Goal: Task Accomplishment & Management: Manage account settings

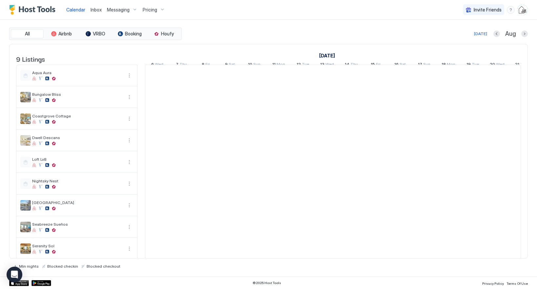
scroll to position [0, 364]
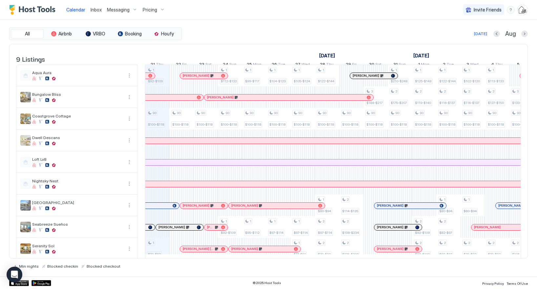
click at [112, 8] on span "Messaging" at bounding box center [118, 10] width 23 height 6
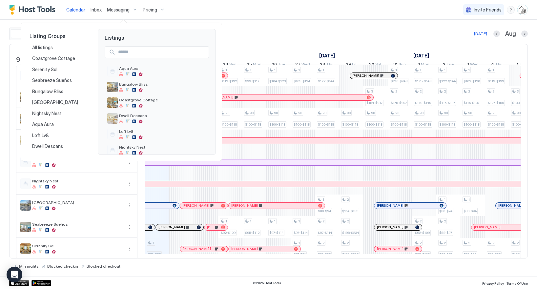
click at [223, 12] on div at bounding box center [268, 144] width 537 height 289
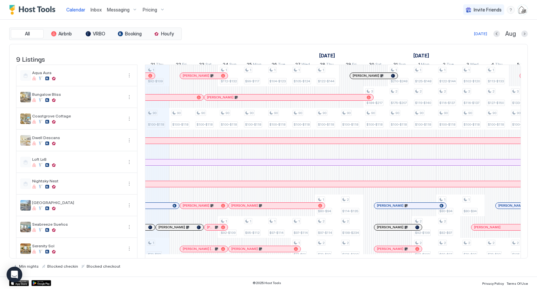
click at [118, 10] on span "Messaging" at bounding box center [118, 10] width 23 height 6
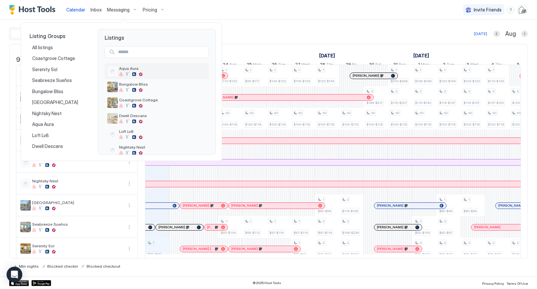
click at [123, 71] on div "Aqua Aura" at bounding box center [162, 71] width 87 height 10
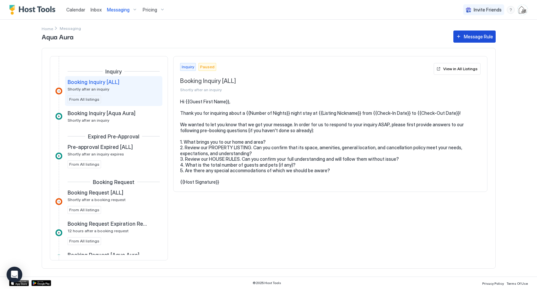
click at [483, 39] on div "Message Rule" at bounding box center [477, 36] width 29 height 7
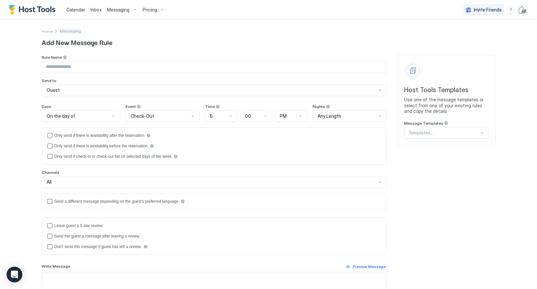
click at [64, 31] on span "Messaging" at bounding box center [70, 31] width 21 height 5
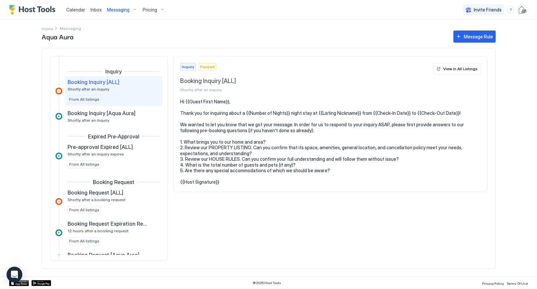
click at [98, 12] on span "Inbox" at bounding box center [95, 10] width 11 height 6
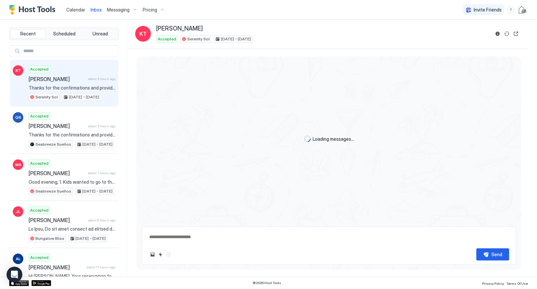
scroll to position [439, 0]
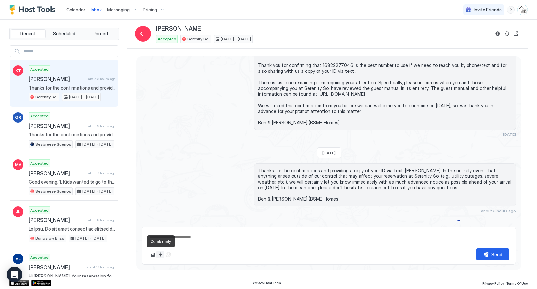
click at [161, 257] on button "Quick reply" at bounding box center [160, 254] width 8 height 8
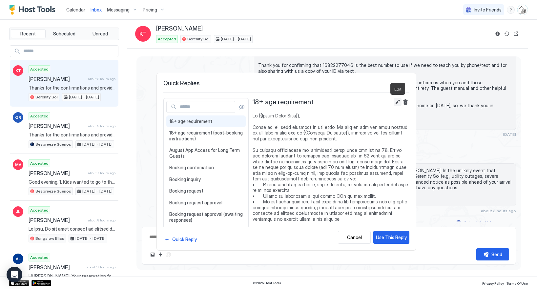
click at [398, 101] on button "Edit" at bounding box center [397, 102] width 8 height 8
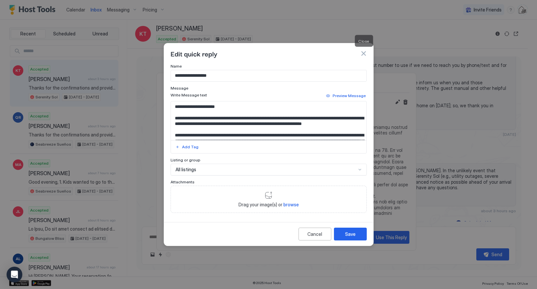
click at [364, 52] on button "button" at bounding box center [363, 53] width 7 height 7
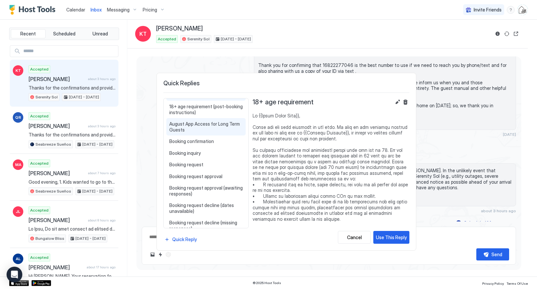
scroll to position [30, 0]
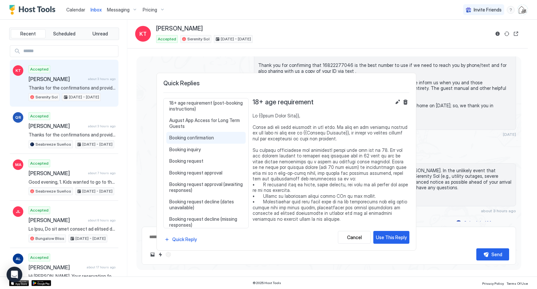
click at [202, 139] on span "Booking confirmation" at bounding box center [205, 138] width 73 height 6
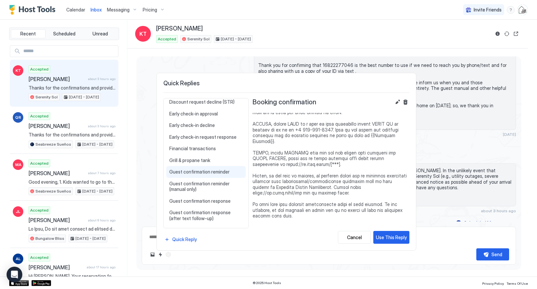
scroll to position [248, 0]
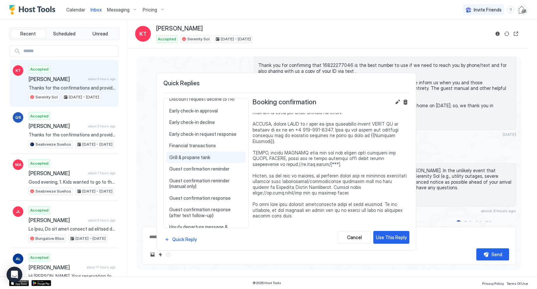
click at [204, 159] on span "Grill & propane tank" at bounding box center [205, 157] width 73 height 6
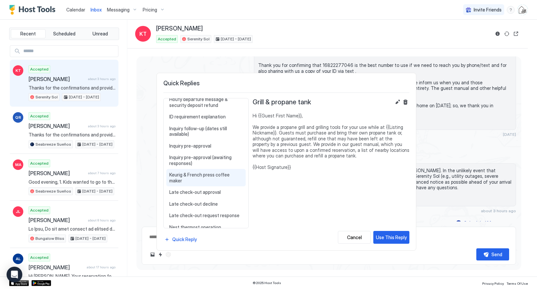
scroll to position [380, 0]
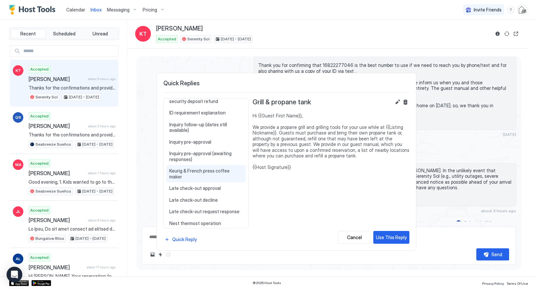
click at [216, 170] on span "Keurig & French press coffee maker" at bounding box center [205, 173] width 73 height 11
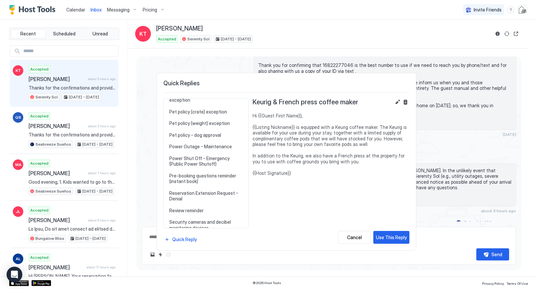
scroll to position [598, 0]
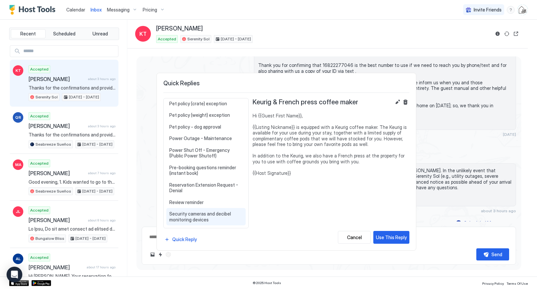
click at [203, 211] on span "Security cameras and decibel monitoring devices" at bounding box center [205, 216] width 73 height 11
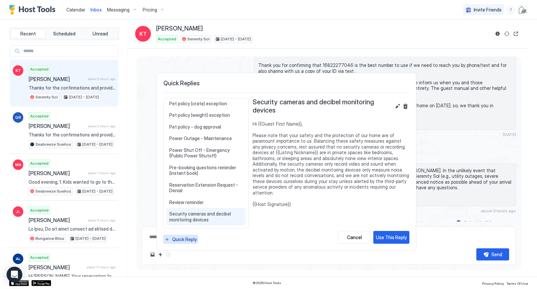
click at [182, 239] on div "Quick Reply" at bounding box center [184, 239] width 25 height 7
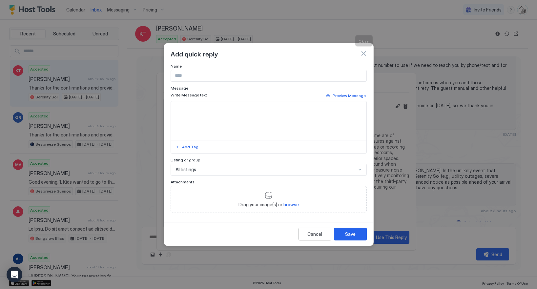
click at [365, 52] on button "button" at bounding box center [363, 53] width 7 height 7
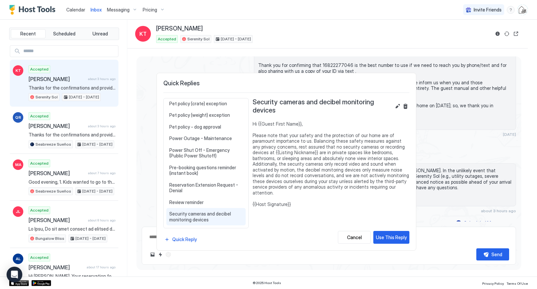
click at [272, 24] on div at bounding box center [268, 144] width 537 height 289
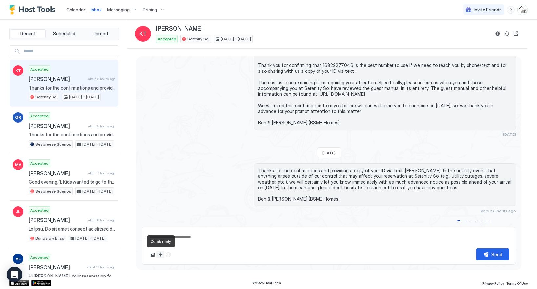
click at [158, 251] on button "Quick reply" at bounding box center [160, 254] width 8 height 8
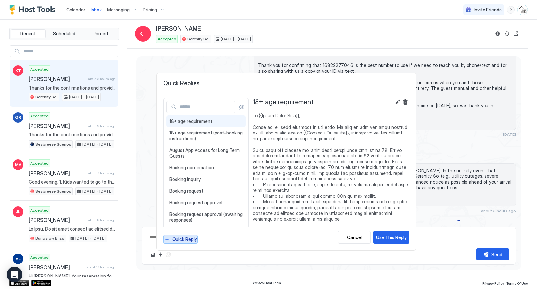
click at [188, 238] on div "Quick Reply" at bounding box center [184, 239] width 25 height 7
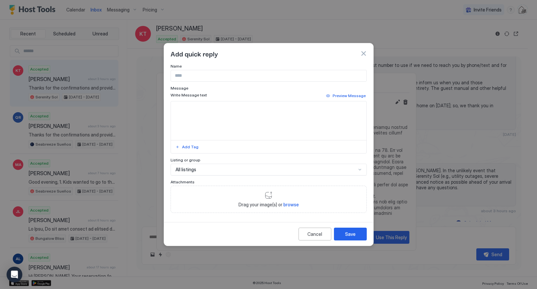
click at [364, 52] on button "button" at bounding box center [363, 53] width 7 height 7
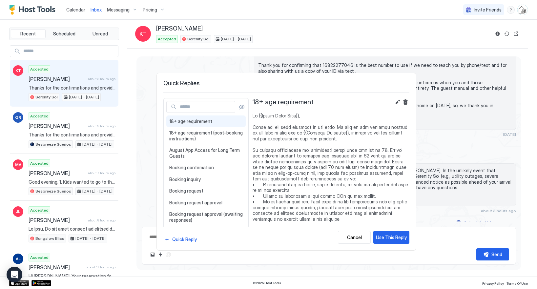
click at [81, 10] on div at bounding box center [268, 144] width 537 height 289
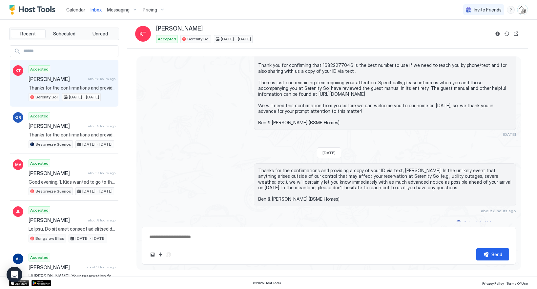
click at [69, 9] on span "Calendar" at bounding box center [75, 10] width 19 height 6
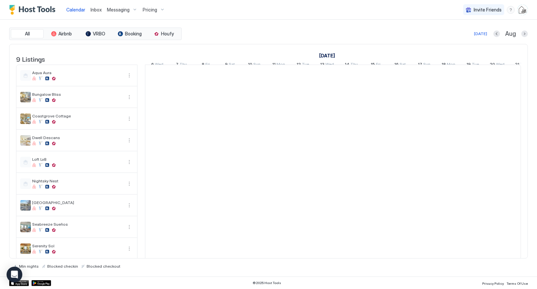
scroll to position [0, 364]
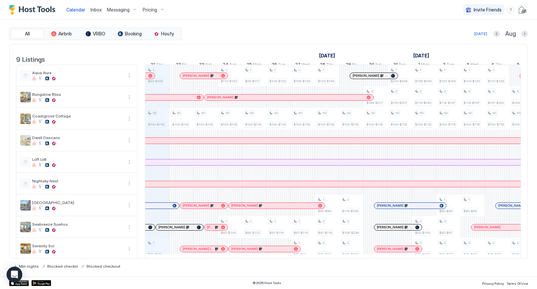
click at [521, 10] on img "User profile" at bounding box center [522, 10] width 10 height 10
click at [467, 39] on div "Settings" at bounding box center [485, 36] width 83 height 11
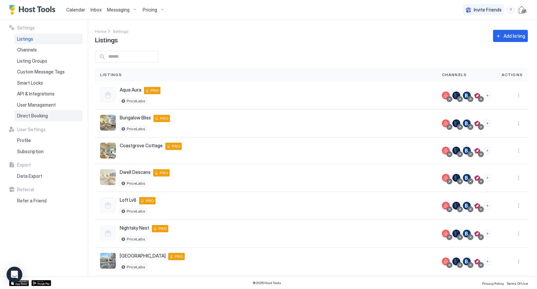
click at [37, 111] on div "Direct Booking" at bounding box center [48, 115] width 68 height 11
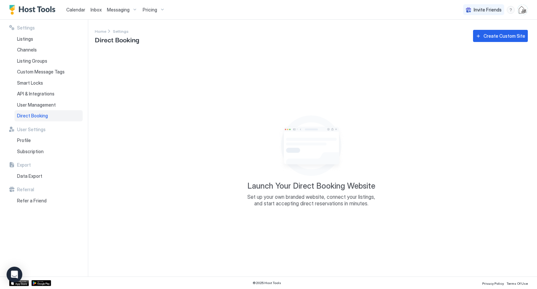
click at [96, 10] on span "Inbox" at bounding box center [95, 10] width 11 height 6
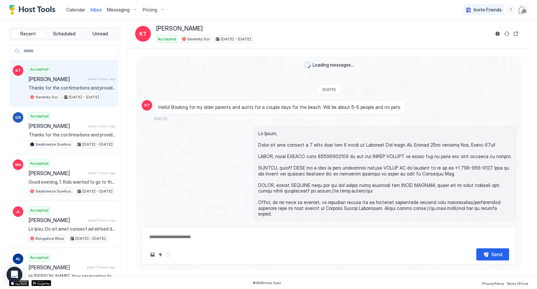
scroll to position [439, 0]
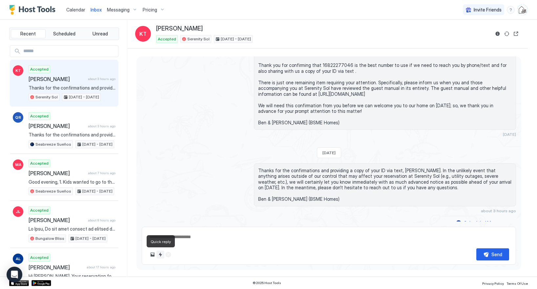
click at [160, 255] on button "Quick reply" at bounding box center [160, 254] width 8 height 8
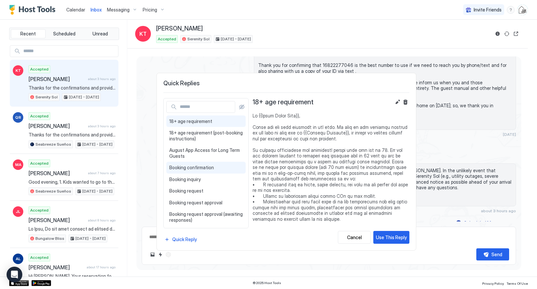
click at [182, 168] on span "Booking confirmation" at bounding box center [205, 168] width 73 height 6
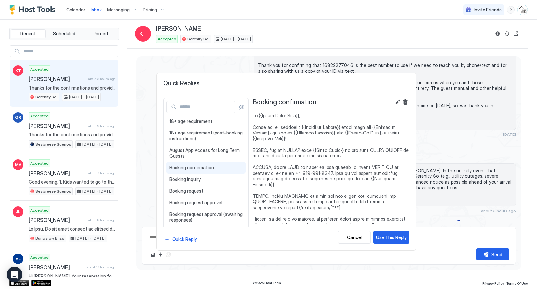
scroll to position [43, 0]
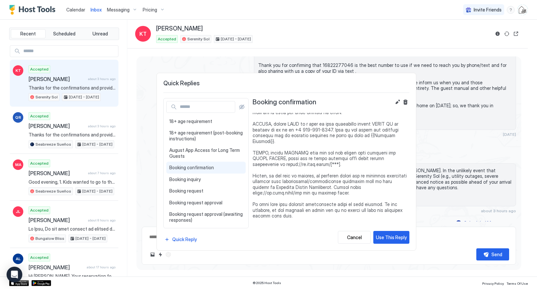
click at [395, 23] on div at bounding box center [268, 144] width 537 height 289
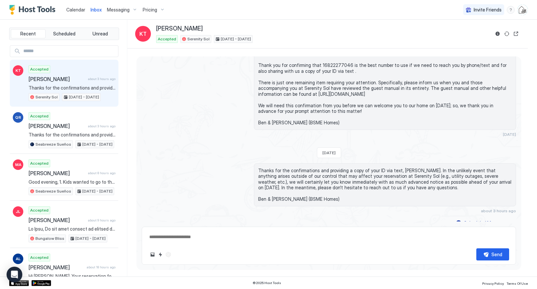
type textarea "*"
click at [147, 10] on span "Pricing" at bounding box center [150, 10] width 14 height 6
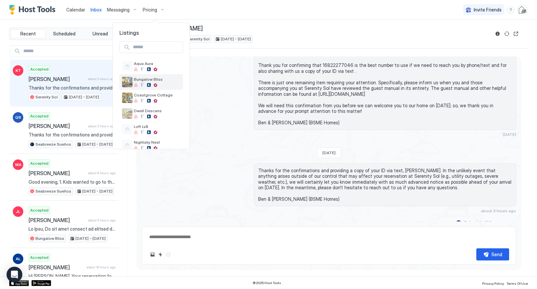
click at [154, 79] on span "Bungalow Bliss" at bounding box center [157, 79] width 47 height 5
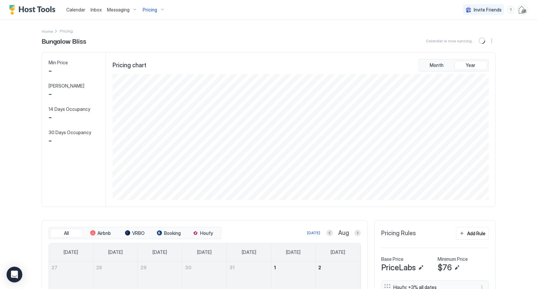
scroll to position [126, 377]
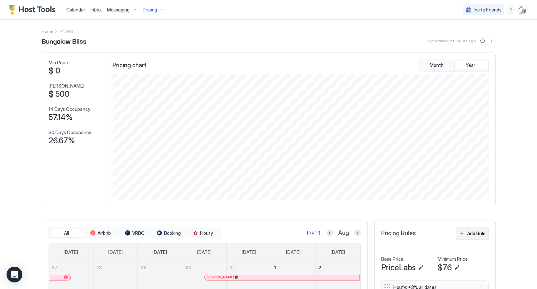
click at [471, 231] on div "Add Rule" at bounding box center [476, 233] width 18 height 7
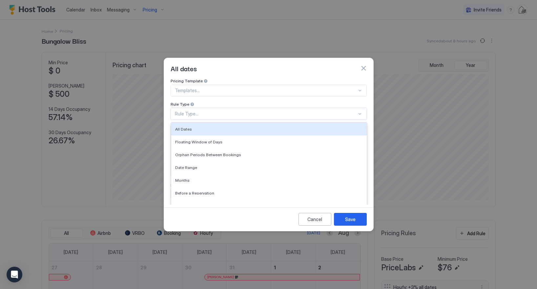
click at [205, 111] on div "Rule Type..." at bounding box center [266, 114] width 182 height 6
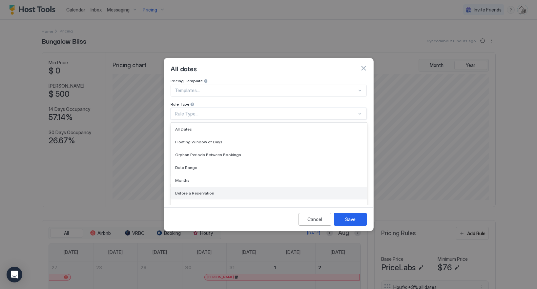
click at [207, 190] on span "Before a Reservation" at bounding box center [194, 192] width 39 height 5
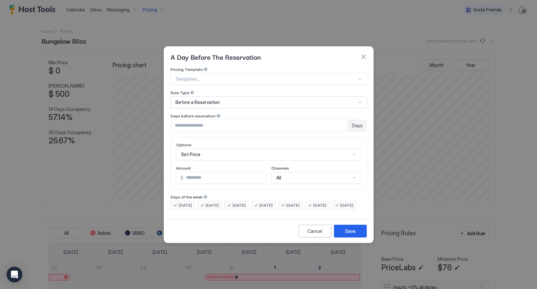
click at [202, 149] on div "Set Price" at bounding box center [268, 154] width 185 height 12
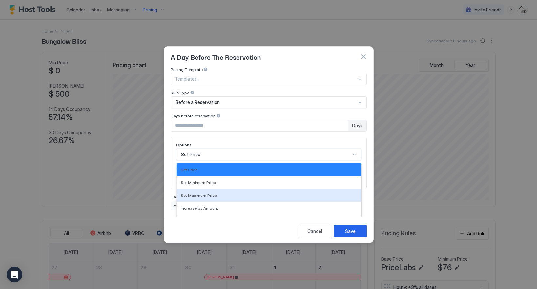
scroll to position [34, 0]
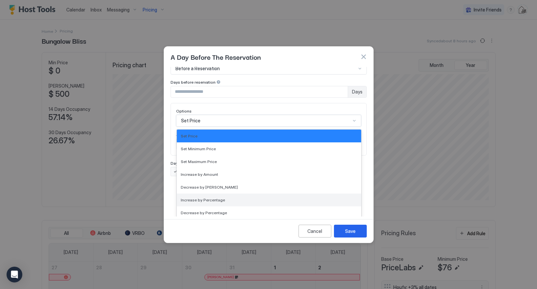
click at [203, 197] on span "Increase by Percentage" at bounding box center [203, 199] width 44 height 5
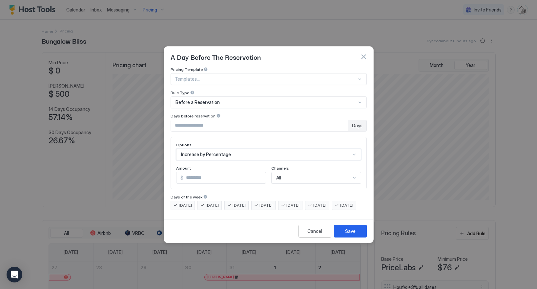
scroll to position [0, 0]
click at [193, 173] on input "*" at bounding box center [224, 177] width 81 height 11
type input "*"
click at [345, 234] on div "Save" at bounding box center [350, 230] width 10 height 7
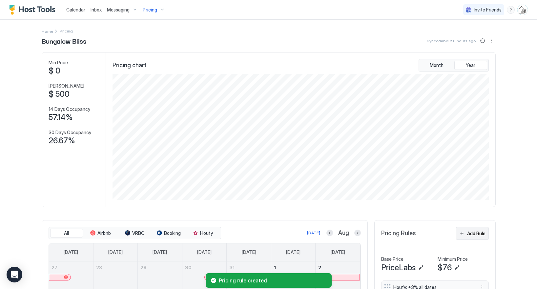
scroll to position [216, 0]
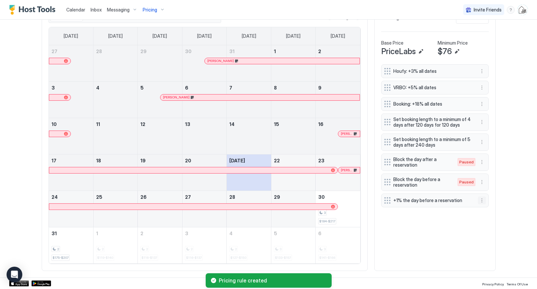
click at [481, 200] on button "More options" at bounding box center [482, 200] width 8 height 8
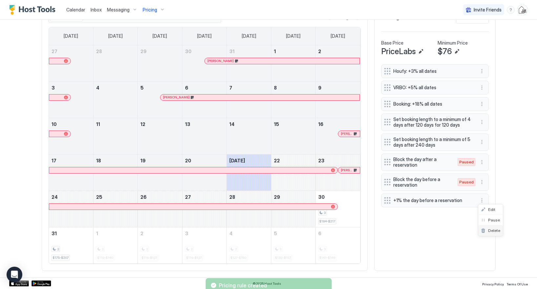
click at [487, 230] on div "Delete" at bounding box center [490, 230] width 19 height 5
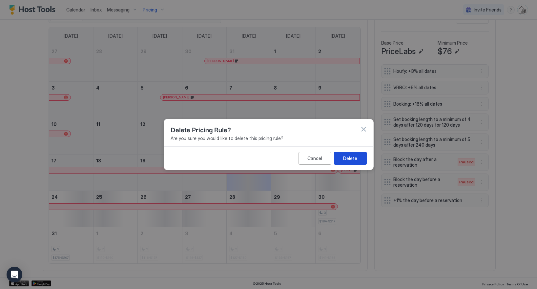
click at [353, 160] on div "Delete" at bounding box center [350, 158] width 14 height 7
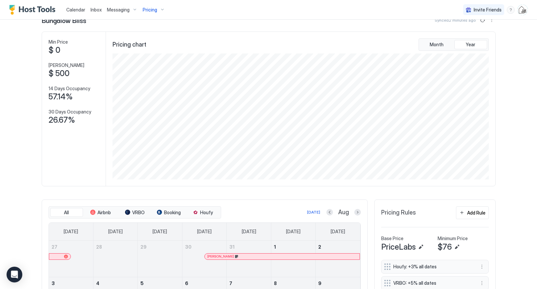
scroll to position [17, 0]
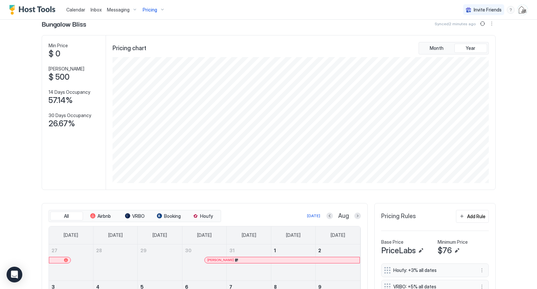
click at [97, 11] on span "Inbox" at bounding box center [95, 10] width 11 height 6
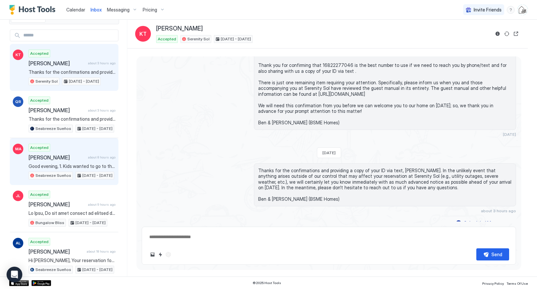
scroll to position [17, 0]
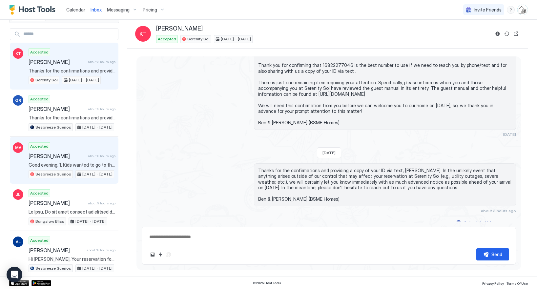
click at [85, 159] on span "[PERSON_NAME]" at bounding box center [57, 156] width 57 height 7
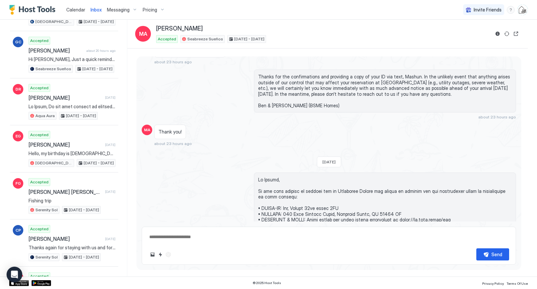
scroll to position [362, 0]
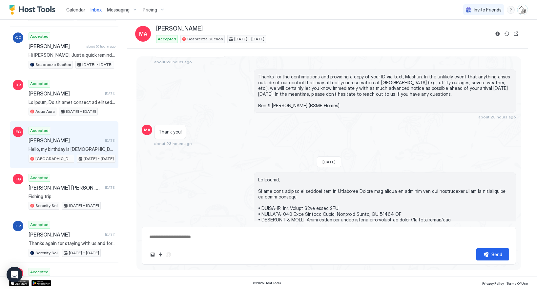
click at [72, 144] on div "Accepted [PERSON_NAME] [DATE] Hello, my birthday is [DEMOGRAPHIC_DATA]. I live …" at bounding box center [72, 145] width 87 height 36
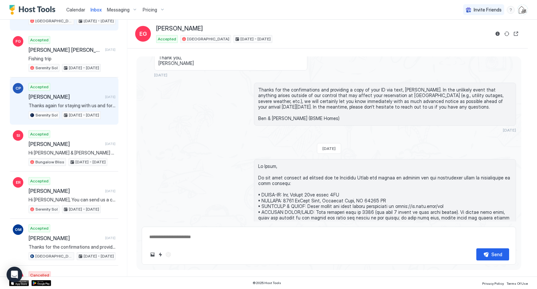
scroll to position [501, 0]
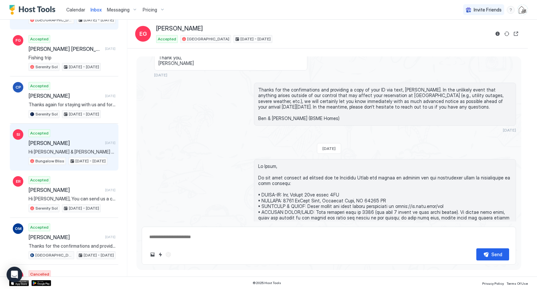
click at [77, 146] on div "Accepted [PERSON_NAME] [DATE] Hi [PERSON_NAME] & [PERSON_NAME] - We are a famil…" at bounding box center [72, 147] width 87 height 36
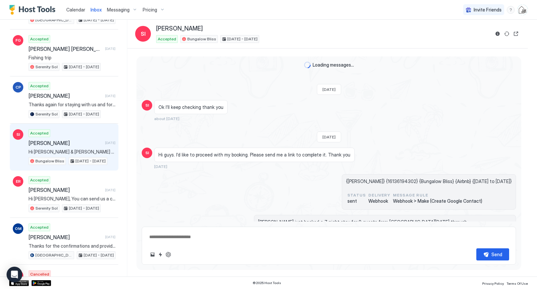
scroll to position [1414, 0]
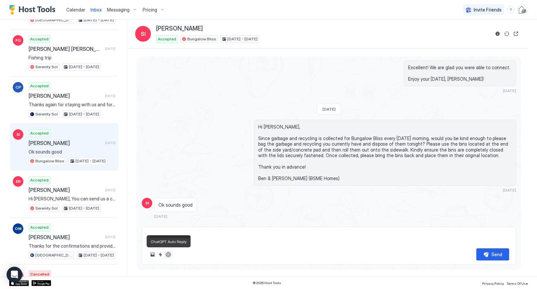
click at [169, 252] on button "ChatGPT Auto Reply" at bounding box center [168, 254] width 8 height 8
click at [168, 255] on button "ChatGPT Auto Reply" at bounding box center [168, 254] width 8 height 8
type textarea "*"
type textarea "**********"
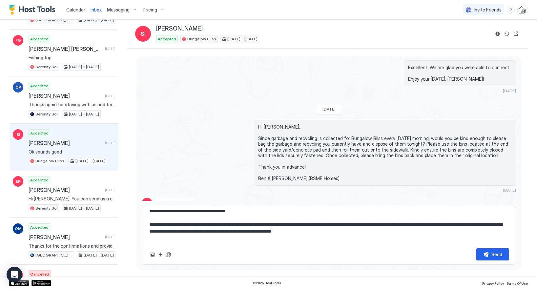
type textarea "*"
type textarea "**********"
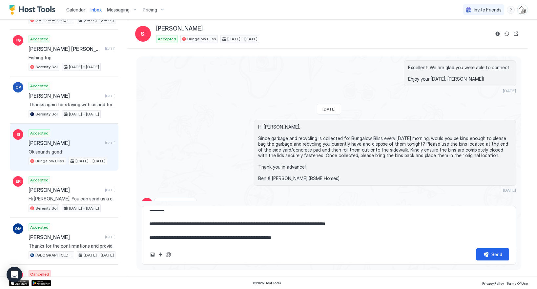
scroll to position [0, 0]
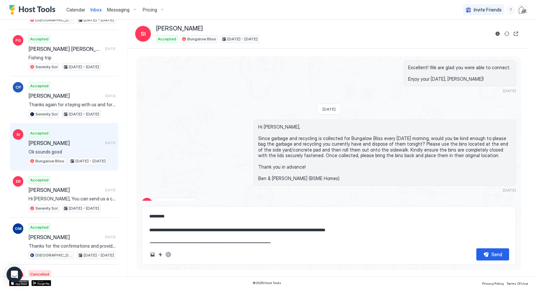
type textarea "*"
type textarea "**********"
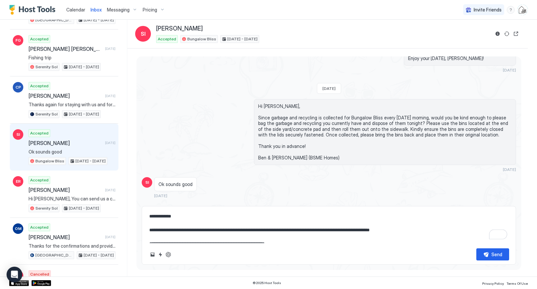
drag, startPoint x: 221, startPoint y: 235, endPoint x: 159, endPoint y: 206, distance: 68.0
click at [159, 206] on div "**********" at bounding box center [329, 235] width 374 height 59
type textarea "*"
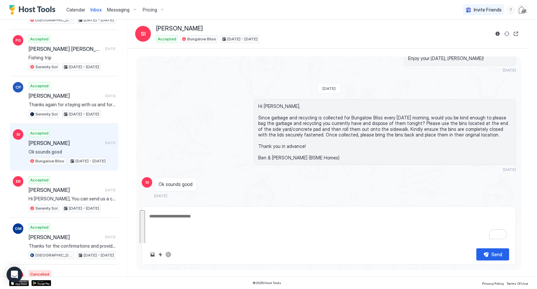
scroll to position [1414, 0]
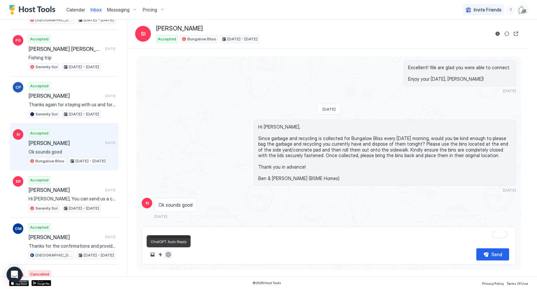
click at [168, 255] on button "ChatGPT Auto Reply" at bounding box center [168, 254] width 8 height 8
type textarea "*"
type textarea "**********"
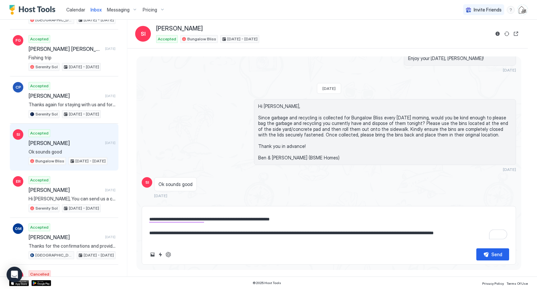
scroll to position [14, 0]
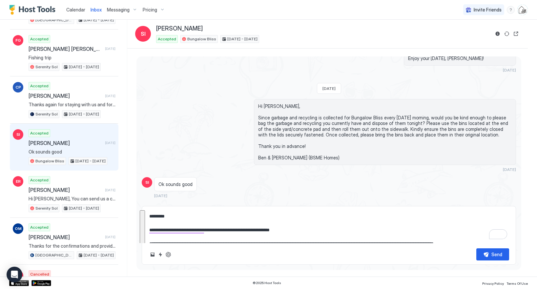
drag, startPoint x: 220, startPoint y: 234, endPoint x: 160, endPoint y: 199, distance: 69.5
click at [160, 199] on div "Loading messages... [DATE] SI Ok I’ll keep checking thank you about [DATE] [DAT…" at bounding box center [328, 160] width 385 height 208
type textarea "*"
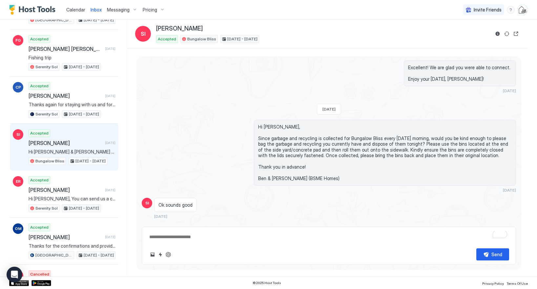
type textarea "*"
click at [522, 10] on img "User profile" at bounding box center [522, 10] width 10 height 10
click at [472, 35] on div "Settings" at bounding box center [485, 36] width 83 height 11
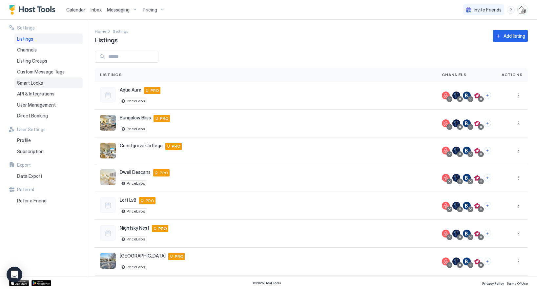
click at [30, 86] on div "Smart Locks" at bounding box center [48, 82] width 68 height 11
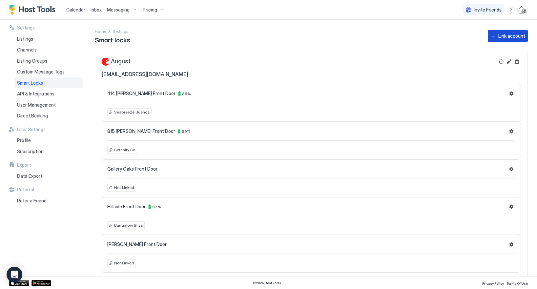
click at [503, 39] on button "Link account" at bounding box center [507, 36] width 40 height 12
